Goal: Information Seeking & Learning: Learn about a topic

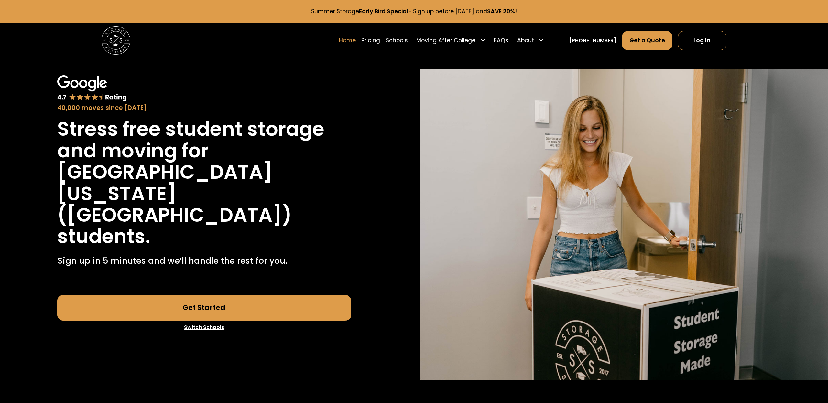
scroll to position [1, 0]
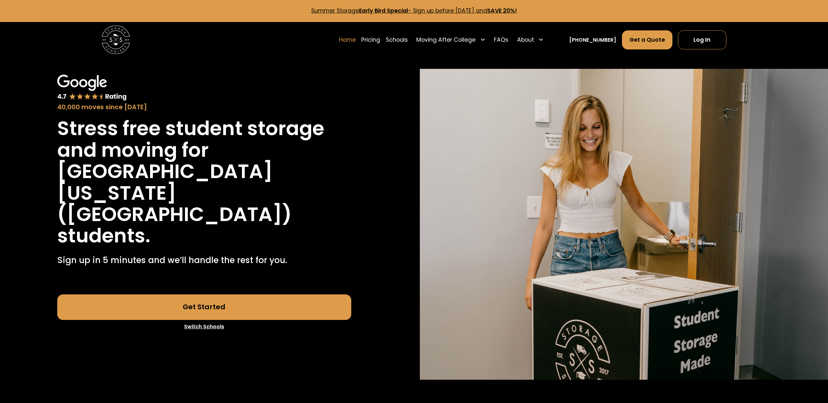
click at [356, 39] on link "Home" at bounding box center [347, 40] width 17 height 20
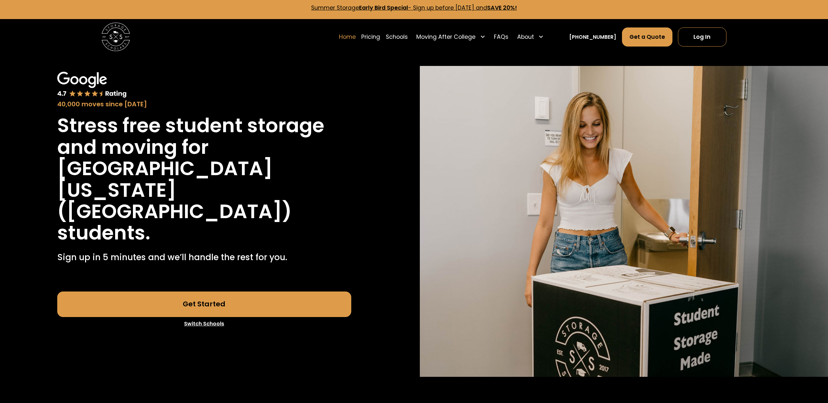
scroll to position [4, 0]
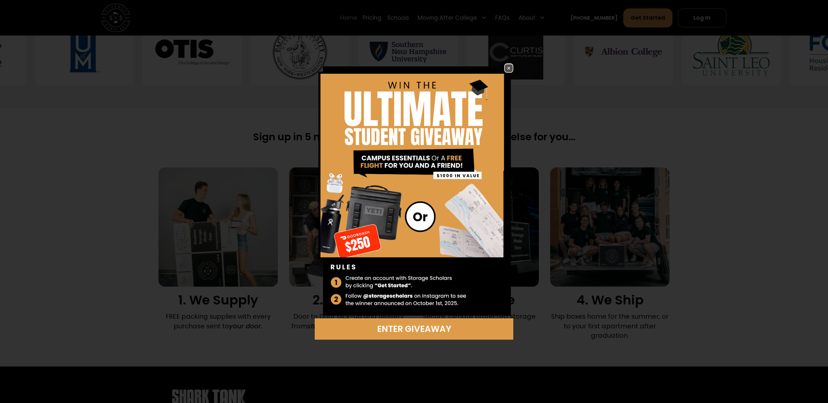
scroll to position [362, 0]
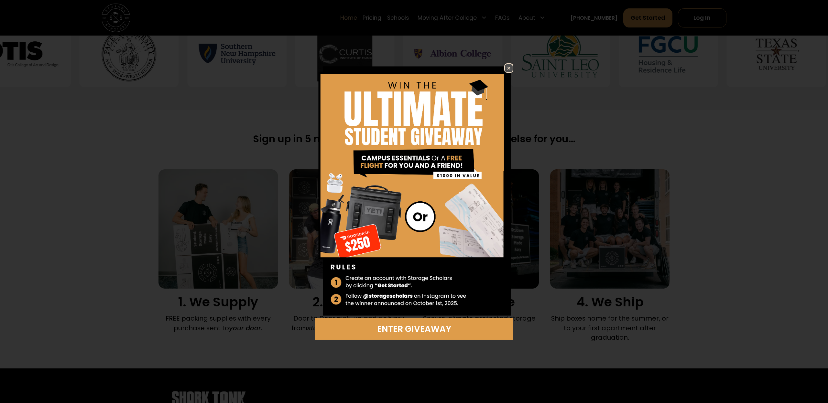
click at [508, 67] on img at bounding box center [509, 68] width 8 height 8
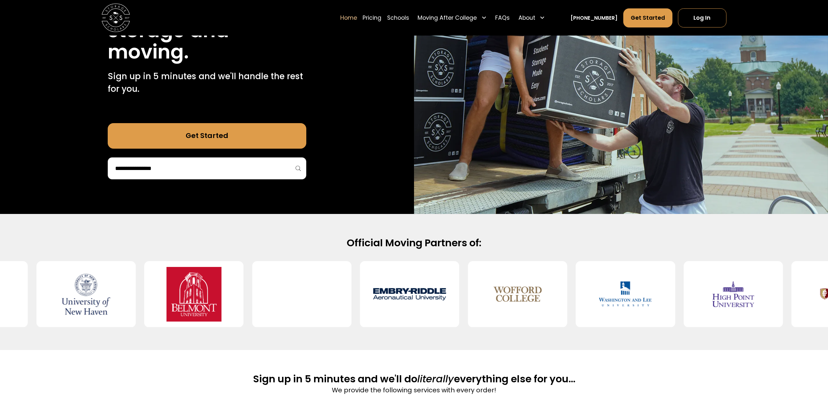
scroll to position [0, 0]
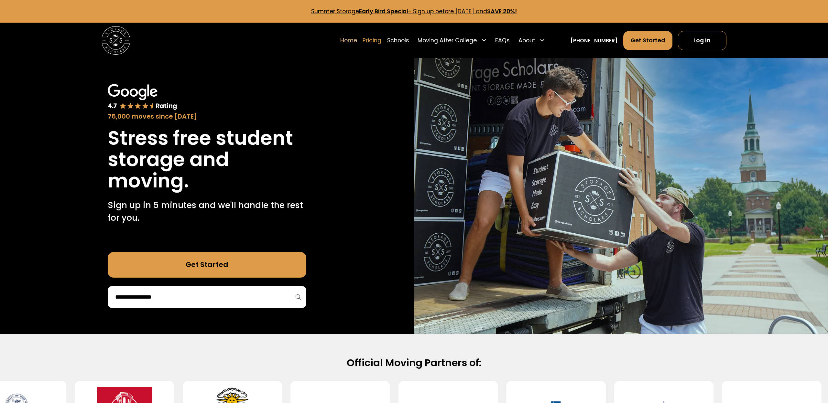
click at [380, 40] on link "Pricing" at bounding box center [371, 40] width 19 height 20
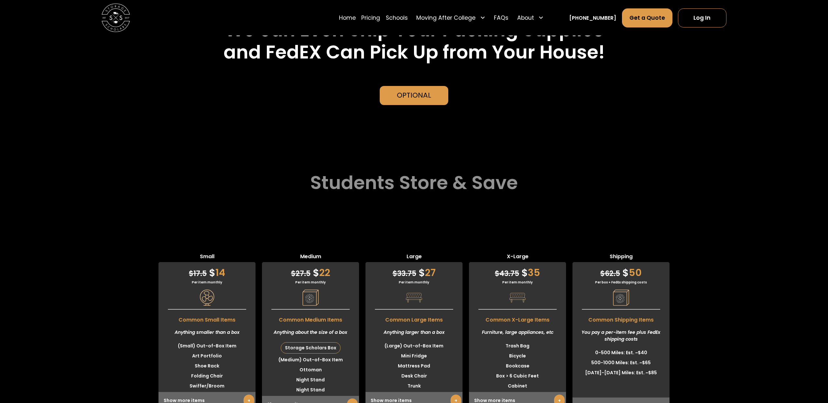
scroll to position [1580, 0]
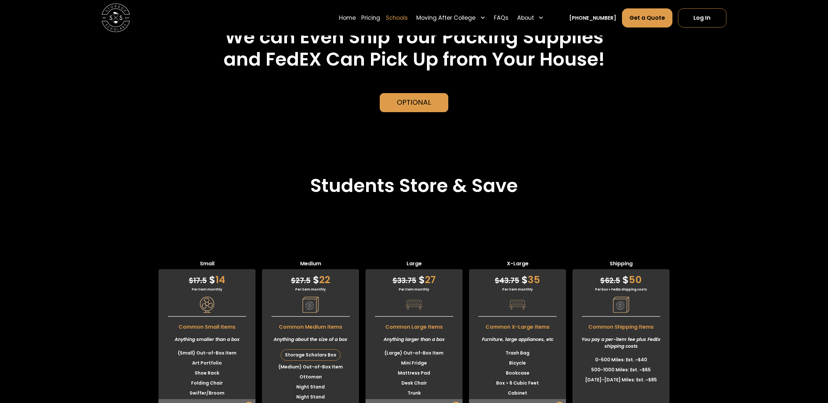
click at [405, 16] on link "Schools" at bounding box center [397, 18] width 22 height 20
